Goal: Information Seeking & Learning: Find specific fact

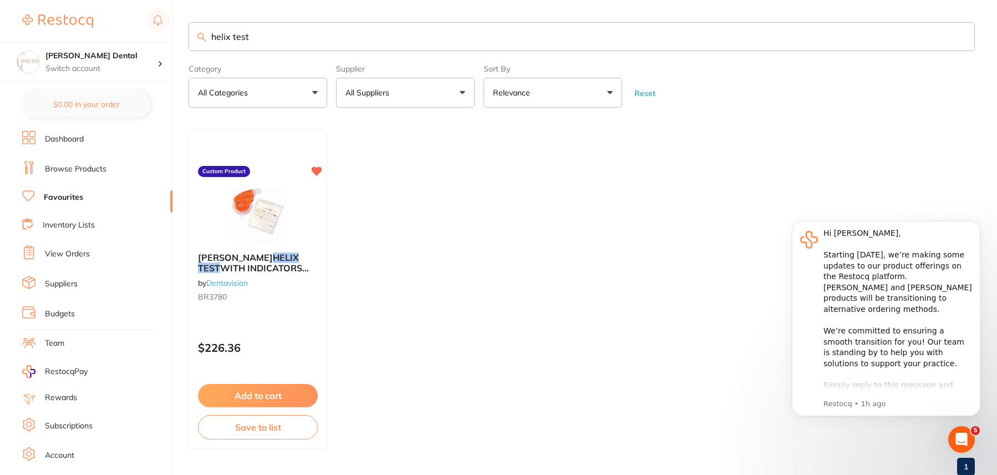
drag, startPoint x: 961, startPoint y: 39, endPoint x: 902, endPoint y: 45, distance: 59.7
click at [961, 39] on input "helix test" at bounding box center [582, 36] width 787 height 29
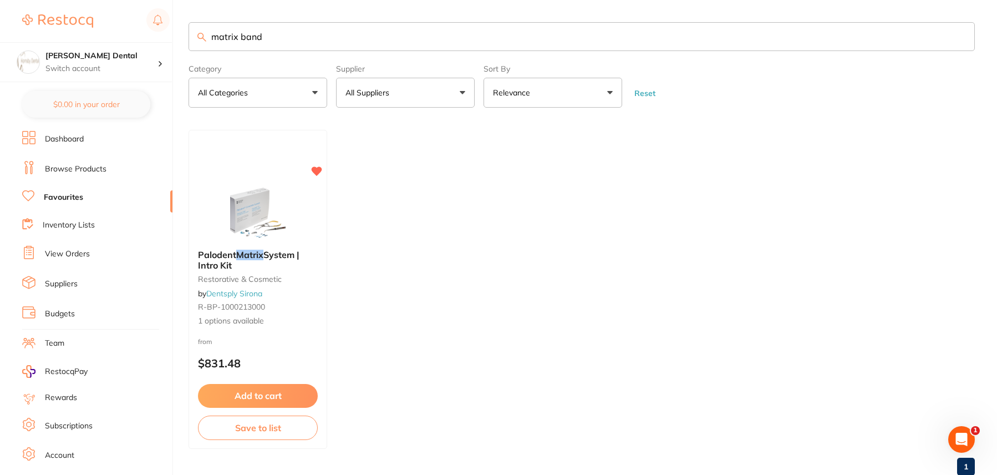
type input "matrix band"
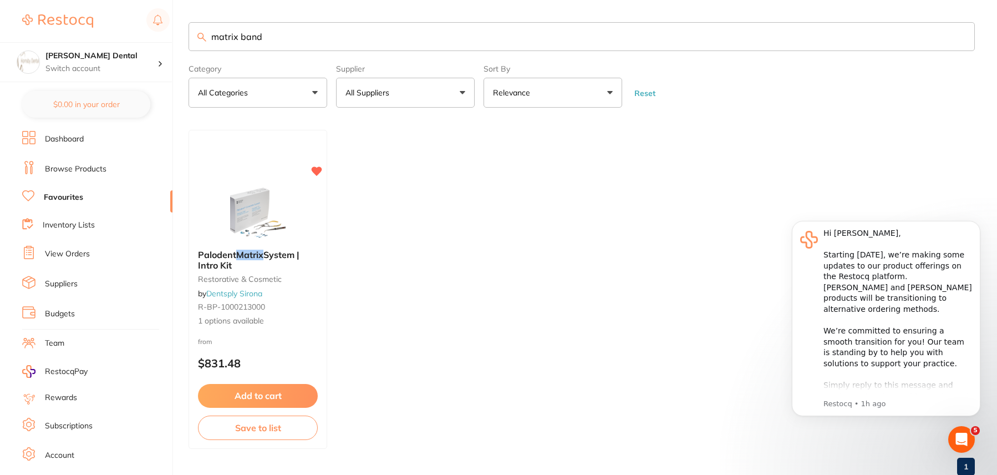
click at [964, 36] on input "matrix band" at bounding box center [582, 36] width 787 height 29
click at [964, 38] on input "matrix band" at bounding box center [582, 36] width 787 height 29
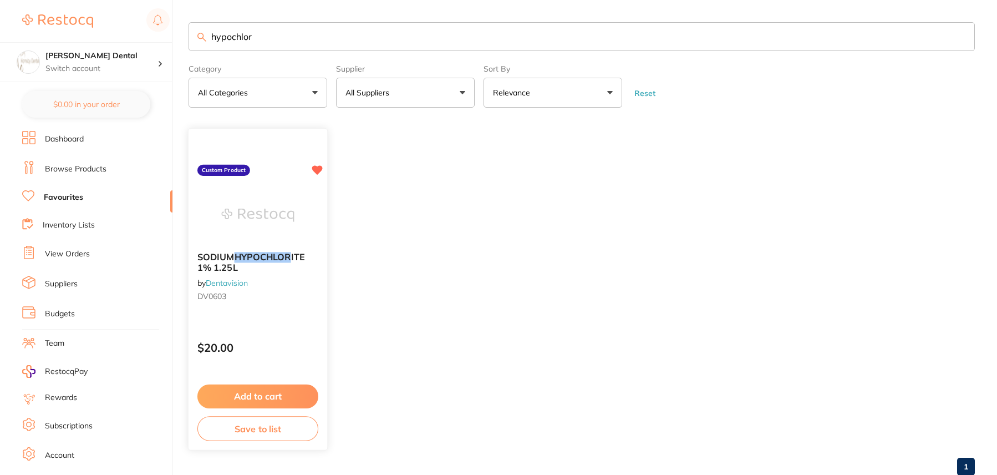
type input "hypochlor"
click at [275, 216] on img at bounding box center [257, 216] width 73 height 56
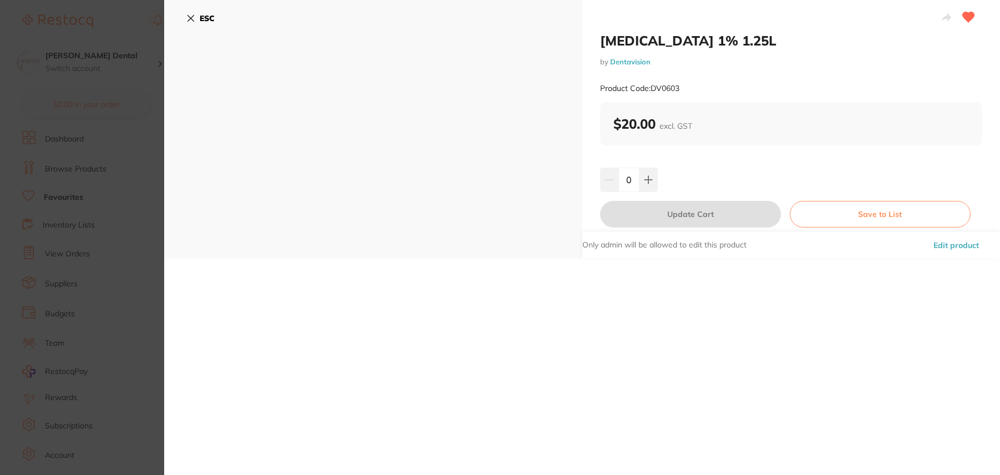
drag, startPoint x: 192, startPoint y: 17, endPoint x: 222, endPoint y: 27, distance: 32.1
click at [195, 17] on button "ESC" at bounding box center [200, 18] width 28 height 19
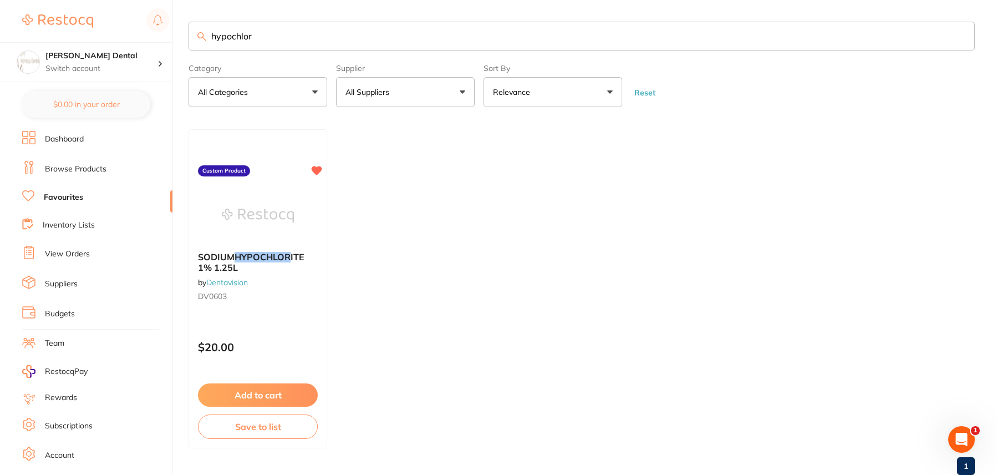
click at [960, 36] on input "hypochlor" at bounding box center [582, 36] width 787 height 29
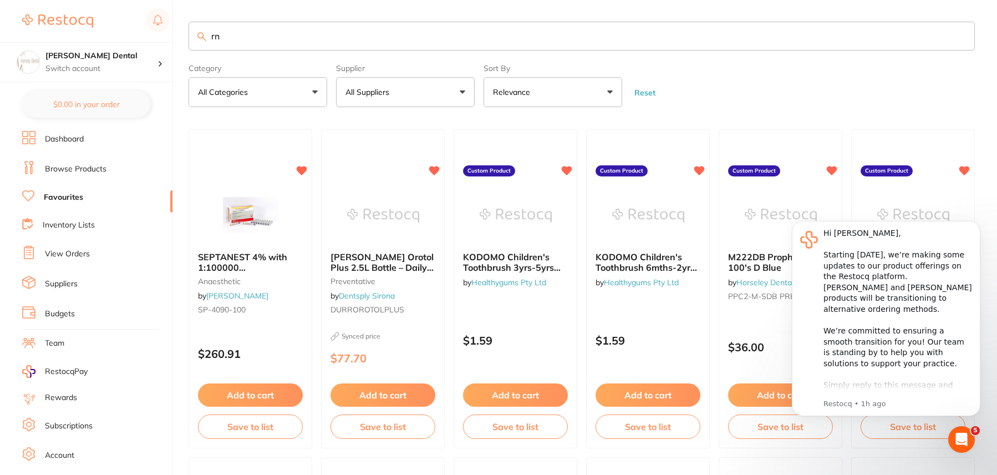
type input "r"
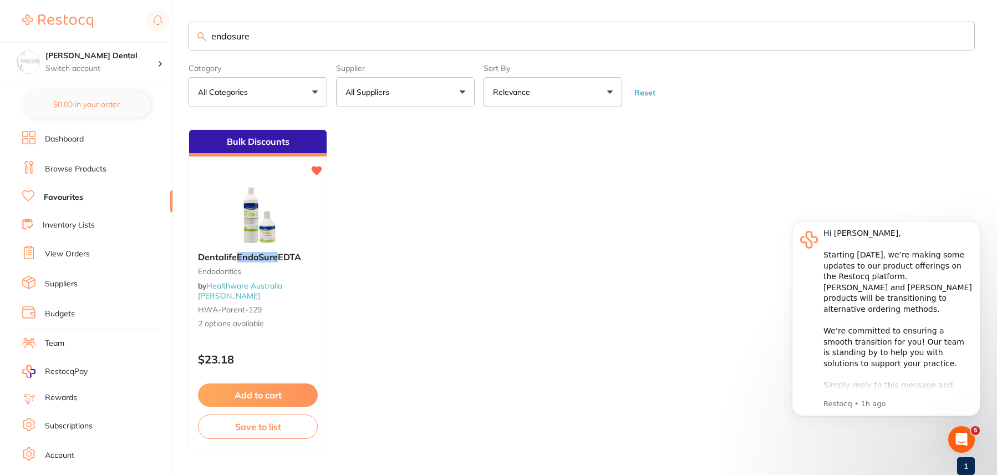
type input "endosure"
